Goal: Find specific page/section: Find specific page/section

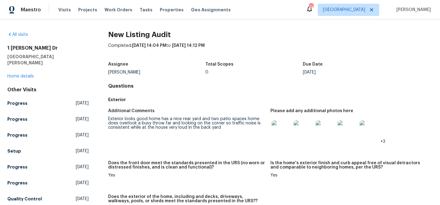
click at [284, 128] on img at bounding box center [282, 130] width 20 height 20
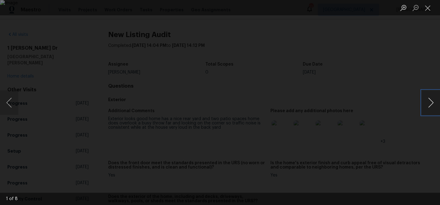
click at [429, 102] on button "Next image" at bounding box center [431, 102] width 18 height 24
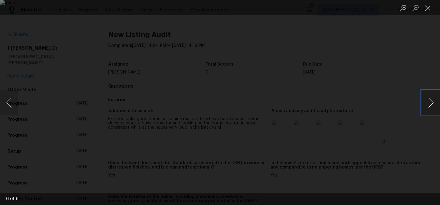
click at [429, 102] on button "Next image" at bounding box center [431, 102] width 18 height 24
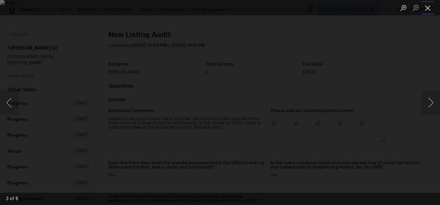
click at [427, 9] on button "Close lightbox" at bounding box center [428, 7] width 12 height 11
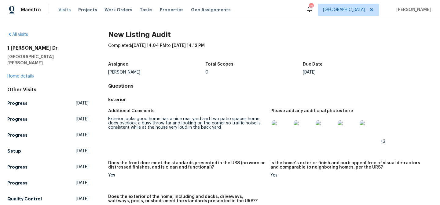
click at [65, 11] on span "Visits" at bounding box center [64, 10] width 13 height 6
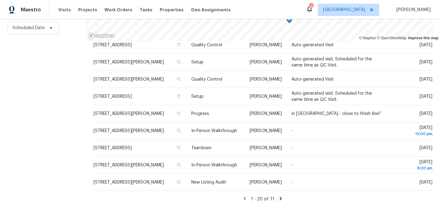
scroll to position [217, 0]
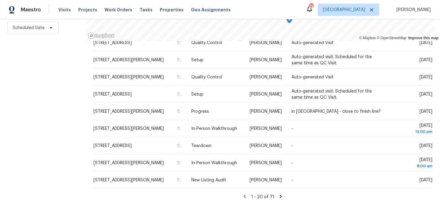
click at [281, 196] on icon at bounding box center [281, 196] width 6 height 6
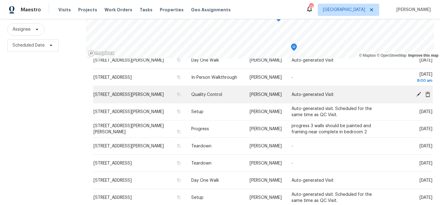
scroll to position [72, 0]
